Goal: Use online tool/utility: Utilize a website feature to perform a specific function

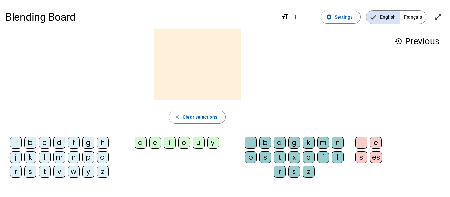
click at [46, 159] on div "l" at bounding box center [45, 158] width 12 height 12
click at [139, 144] on div "a" at bounding box center [141, 143] width 12 height 12
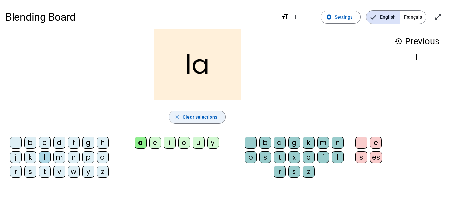
click at [205, 117] on span "Clear selections" at bounding box center [200, 117] width 35 height 8
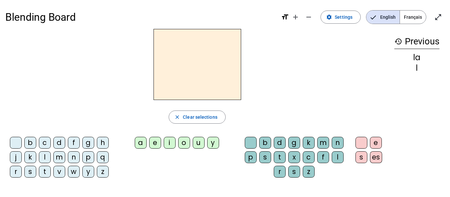
click at [45, 160] on div "l" at bounding box center [45, 158] width 12 height 12
click at [152, 142] on div "e" at bounding box center [155, 143] width 12 height 12
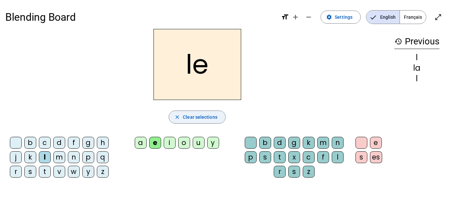
click at [186, 117] on span "Clear selections" at bounding box center [200, 117] width 35 height 8
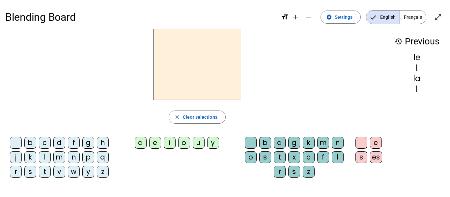
click at [42, 160] on div "l" at bounding box center [45, 158] width 12 height 12
click at [199, 144] on div "u" at bounding box center [199, 143] width 12 height 12
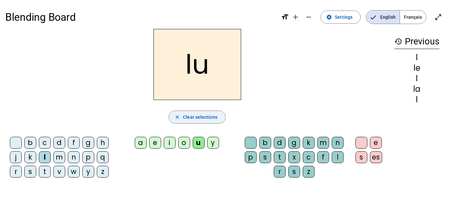
click at [214, 118] on span "Clear selections" at bounding box center [200, 117] width 35 height 8
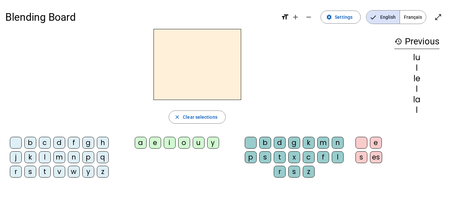
click at [47, 169] on div "t" at bounding box center [45, 172] width 12 height 12
click at [195, 142] on div "u" at bounding box center [199, 143] width 12 height 12
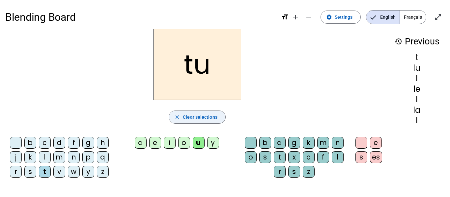
click at [202, 116] on span "Clear selections" at bounding box center [200, 117] width 35 height 8
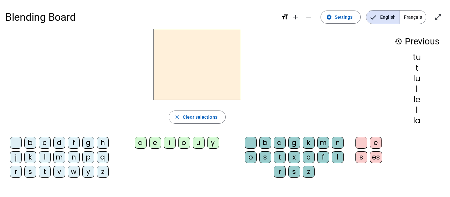
click at [45, 168] on div "t" at bounding box center [45, 172] width 12 height 12
click at [150, 144] on div "e" at bounding box center [155, 143] width 12 height 12
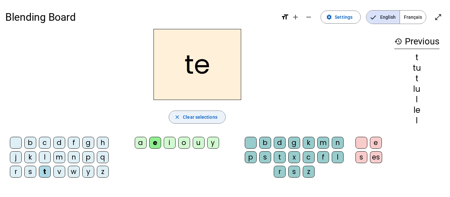
click at [184, 117] on span "Clear selections" at bounding box center [200, 117] width 35 height 8
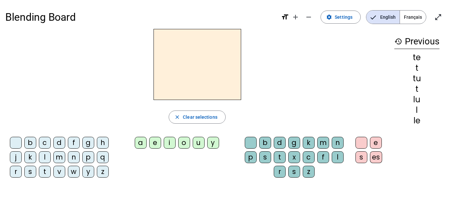
click at [46, 170] on div "t" at bounding box center [45, 172] width 12 height 12
click at [132, 145] on div "a e i o u y" at bounding box center [178, 144] width 119 height 15
click at [136, 145] on div "a" at bounding box center [141, 143] width 12 height 12
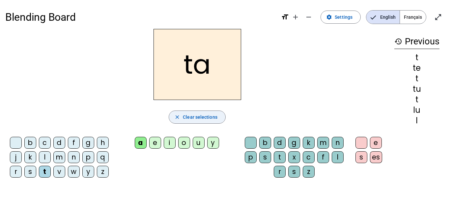
click at [199, 119] on span "Clear selections" at bounding box center [200, 117] width 35 height 8
